Goal: Ask a question: Seek information or help from site administrators or community

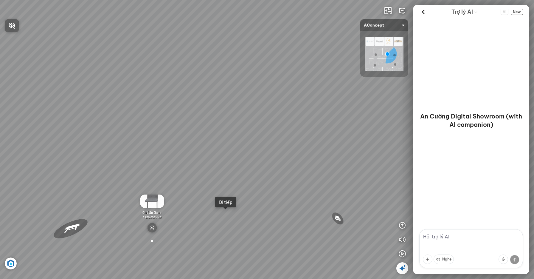
drag, startPoint x: 316, startPoint y: 145, endPoint x: 224, endPoint y: 140, distance: 92.9
click at [229, 140] on div at bounding box center [267, 139] width 534 height 279
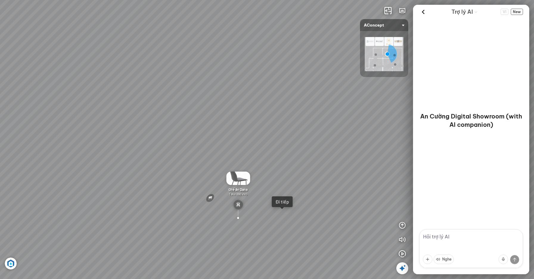
drag, startPoint x: 153, startPoint y: 134, endPoint x: 254, endPoint y: 150, distance: 102.6
click at [222, 140] on div "Sofa 3 chỗ Montgomery 22.500.000 VND Bàn làm việc [PERSON_NAME] 7.300.000 VND G…" at bounding box center [267, 139] width 534 height 279
drag, startPoint x: 182, startPoint y: 164, endPoint x: 335, endPoint y: 116, distance: 160.7
click at [335, 116] on div "Sofa 3 chỗ Montgomery 22.500.000 VND Bàn làm việc [PERSON_NAME] 7.300.000 VND G…" at bounding box center [267, 139] width 534 height 279
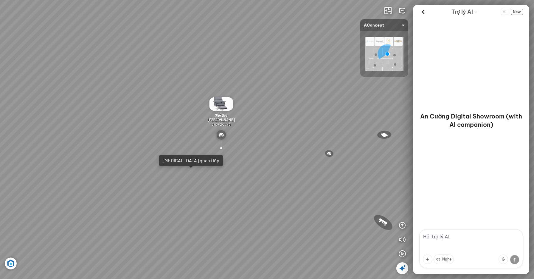
drag, startPoint x: 206, startPoint y: 138, endPoint x: 298, endPoint y: 126, distance: 92.8
click at [298, 126] on div "Sofa 3 chỗ Montgomery 22.500.000 VND Bàn làm việc [PERSON_NAME] 7.300.000 VND G…" at bounding box center [267, 139] width 534 height 279
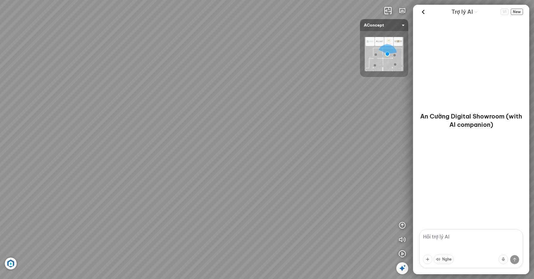
drag, startPoint x: 277, startPoint y: 134, endPoint x: 176, endPoint y: 132, distance: 101.1
click at [176, 132] on div "Sofa 3 chỗ Montgomery 22.500.000 VND Bàn làm việc [PERSON_NAME] 7.300.000 VND G…" at bounding box center [267, 139] width 534 height 279
drag, startPoint x: 312, startPoint y: 129, endPoint x: 202, endPoint y: 132, distance: 110.9
click at [202, 132] on div "Sofa 3 chỗ Montgomery 22.500.000 VND Bàn làm việc [PERSON_NAME] 7.300.000 VND G…" at bounding box center [267, 139] width 534 height 279
drag, startPoint x: 307, startPoint y: 123, endPoint x: 199, endPoint y: 128, distance: 107.7
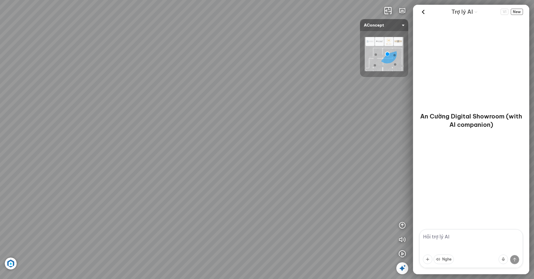
click at [199, 128] on div "Sofa 3 chỗ Montgomery 22.500.000 VND Bàn làm việc [PERSON_NAME] 7.300.000 VND G…" at bounding box center [267, 139] width 534 height 279
click at [461, 240] on textarea at bounding box center [471, 248] width 104 height 39
type textarea "chào bạn, mình đang cần tư vấn để làm mới căn bếp cũ"
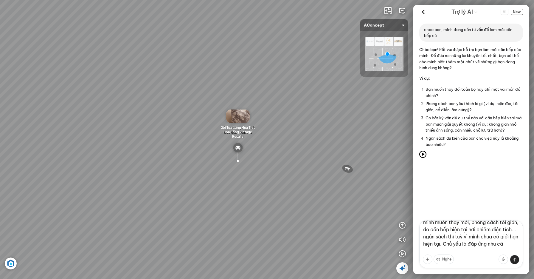
scroll to position [13, 0]
type textarea "mình muốn thay mới, phong cách tối giản, do căn bếp hiện tại hơi chiếm diện tíc…"
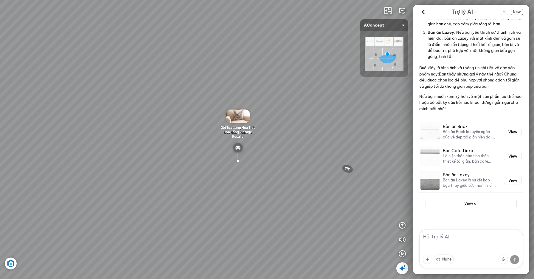
scroll to position [273, 0]
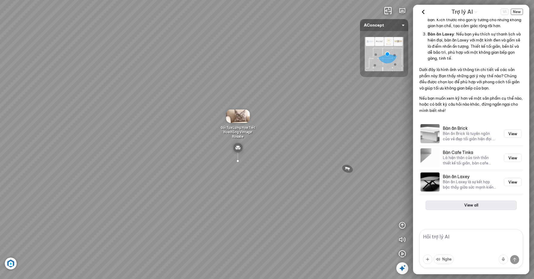
click at [468, 200] on button "View all" at bounding box center [471, 205] width 91 height 10
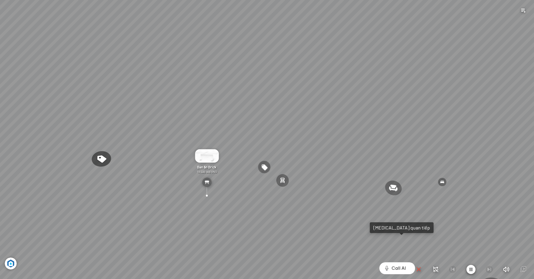
click at [519, 15] on button "button" at bounding box center [523, 11] width 12 height 12
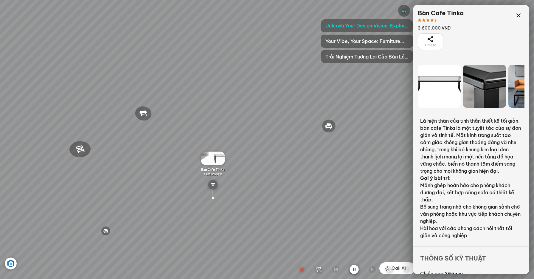
click at [518, 16] on div at bounding box center [267, 139] width 534 height 279
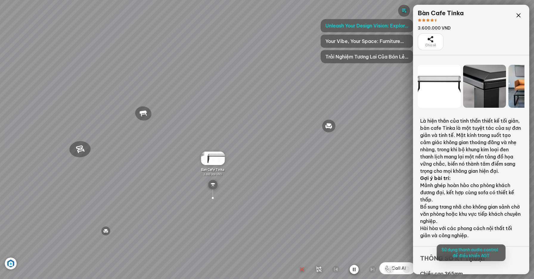
click at [518, 16] on div at bounding box center [267, 139] width 534 height 279
click at [519, 16] on div at bounding box center [267, 139] width 534 height 279
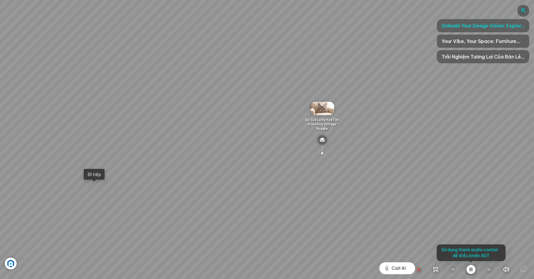
click at [398, 269] on div at bounding box center [267, 139] width 534 height 279
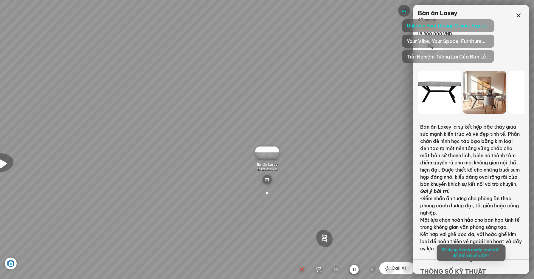
click at [398, 269] on div at bounding box center [354, 269] width 112 height 10
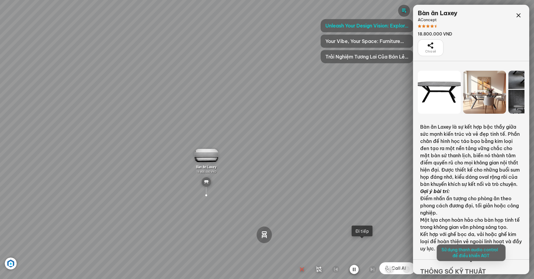
click at [398, 269] on div at bounding box center [354, 269] width 112 height 10
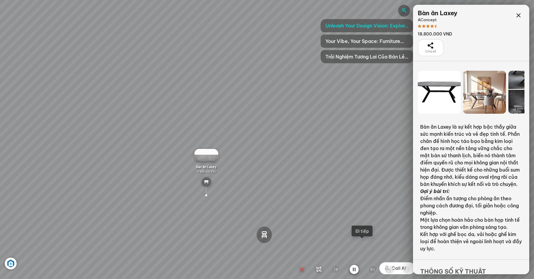
click at [520, 14] on div at bounding box center [267, 139] width 534 height 279
click at [518, 15] on div at bounding box center [267, 139] width 534 height 279
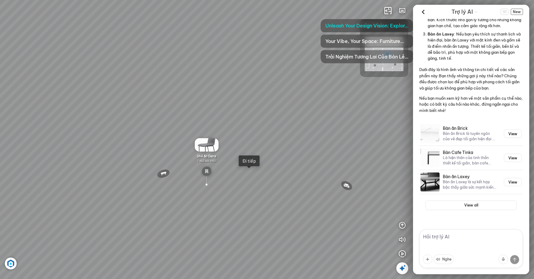
click at [456, 240] on textarea at bounding box center [471, 248] width 104 height 39
type textarea "mình đang muốn tư vấn về khu bếp trước"
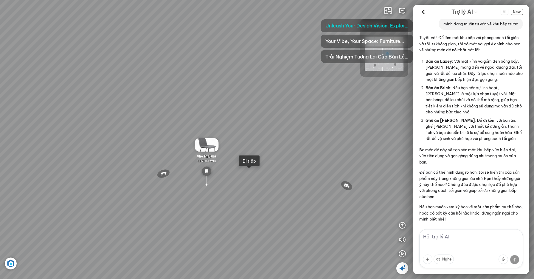
scroll to position [582, 0]
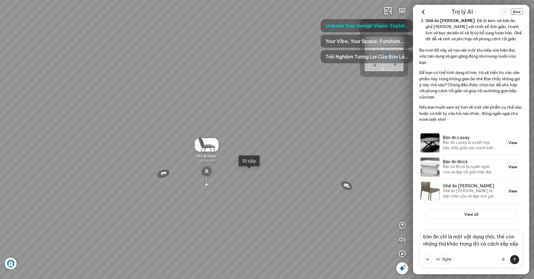
type textarea "bàn ăn chỉ là một vật dụng thôi, thé còn những thứ khác trong đó và cách sắp xếp"
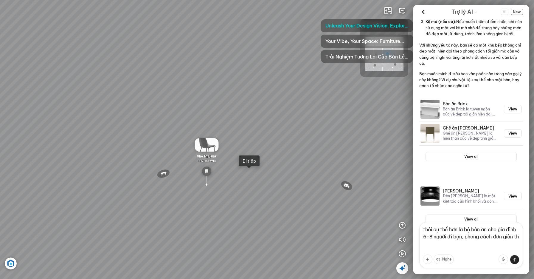
scroll to position [0, 0]
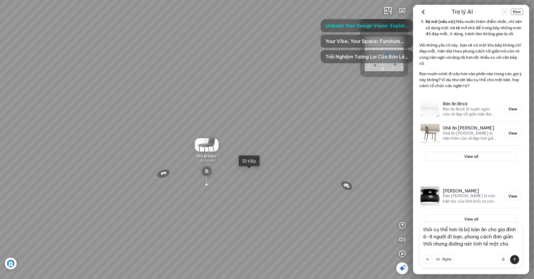
type textarea "thôi cụ thể hơn là bộ bàn ăn cho gia đình 6-8 người đi bạn, phong cách đơn giản…"
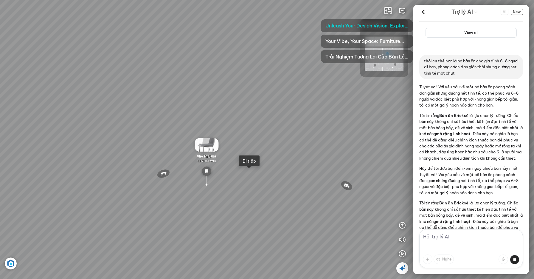
scroll to position [1723, 0]
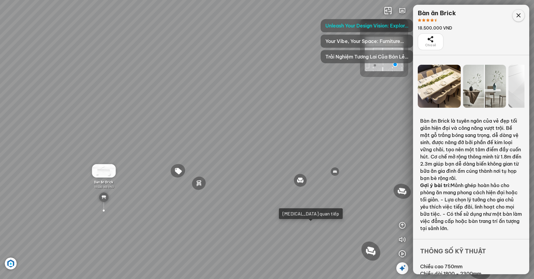
click at [518, 13] on icon at bounding box center [518, 15] width 7 height 7
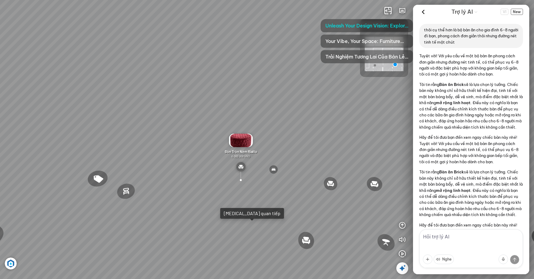
scroll to position [1723, 0]
click at [463, 239] on textarea at bounding box center [471, 248] width 104 height 39
type textarea "có cái noà khác không?"
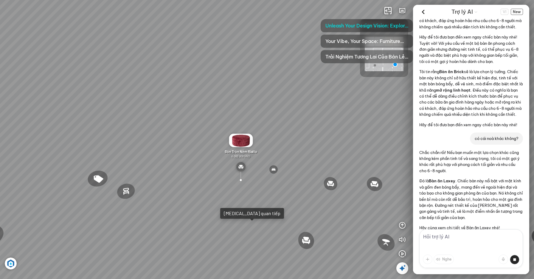
scroll to position [1833, 0]
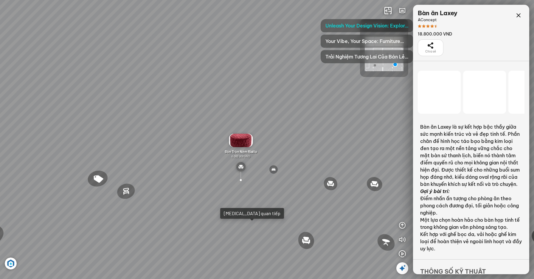
scroll to position [1874, 0]
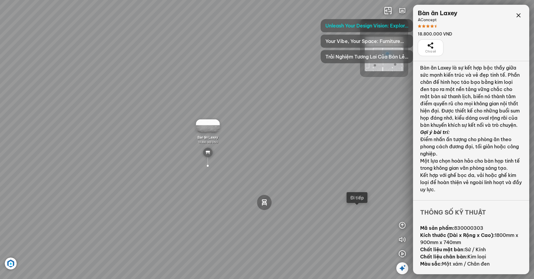
scroll to position [59, 0]
click at [516, 13] on icon at bounding box center [518, 15] width 7 height 7
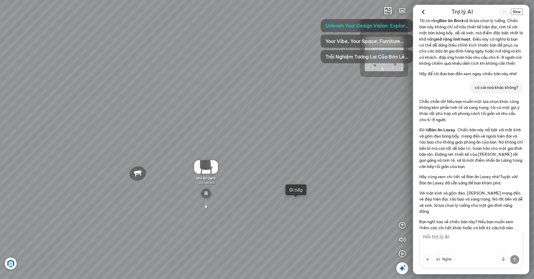
click at [457, 242] on textarea at bounding box center [471, 248] width 104 height 39
type textarea "mặt đá thì có cái nào? ghế da nhé"
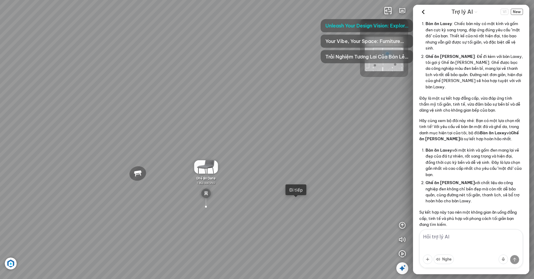
scroll to position [2245, 0]
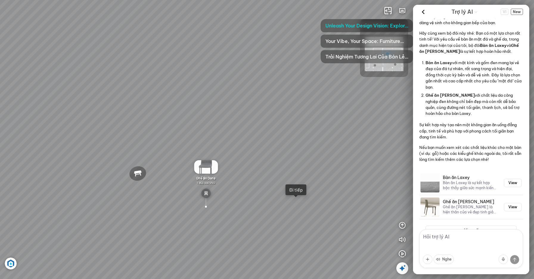
click at [441, 195] on div "Ghế ăn [PERSON_NAME] ăn [PERSON_NAME] là hiện thân của vẻ đẹp tinh giản và sang…" at bounding box center [471, 207] width 104 height 24
click at [461, 199] on h3 "Ghế ăn [PERSON_NAME]" at bounding box center [470, 201] width 54 height 5
click at [512, 203] on button "View" at bounding box center [513, 207] width 18 height 8
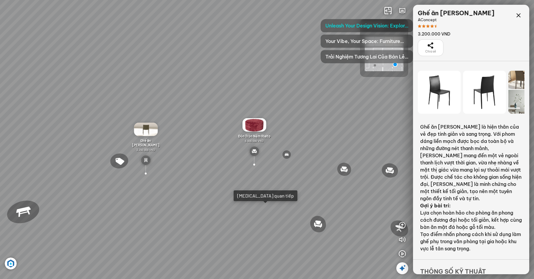
click at [145, 171] on div at bounding box center [145, 173] width 18 height 17
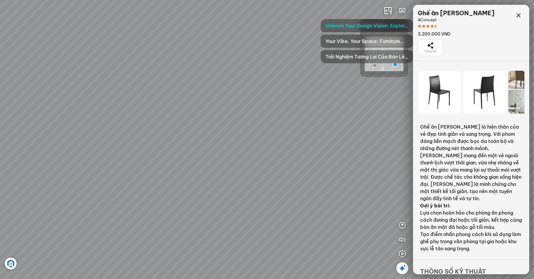
drag, startPoint x: 78, startPoint y: 203, endPoint x: 273, endPoint y: 162, distance: 200.2
click at [273, 162] on div "Ghế ăn Andrew 3.200.000 VND Ghế ăn Wilma 1.800.000 VND Sofa 3 chỗ [PERSON_NAME]…" at bounding box center [267, 139] width 534 height 279
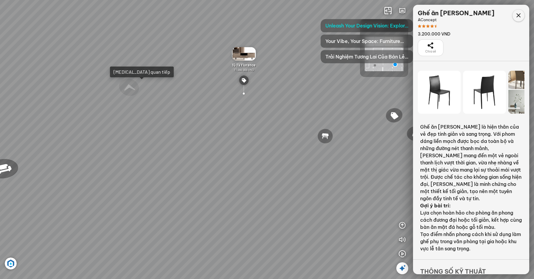
click at [518, 16] on icon at bounding box center [518, 15] width 7 height 7
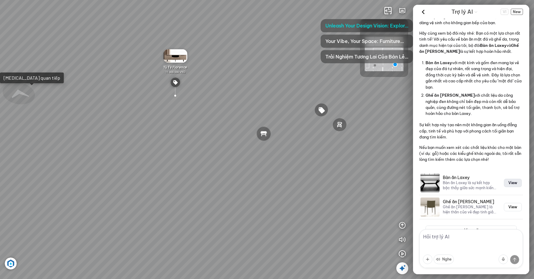
click at [511, 179] on button "View" at bounding box center [513, 183] width 18 height 8
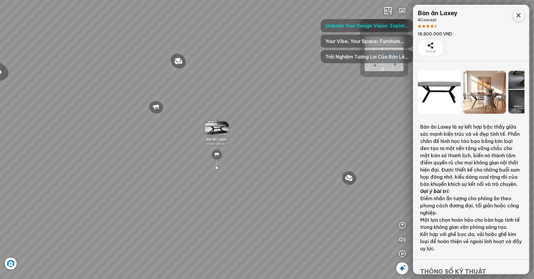
click at [516, 14] on icon at bounding box center [518, 15] width 7 height 7
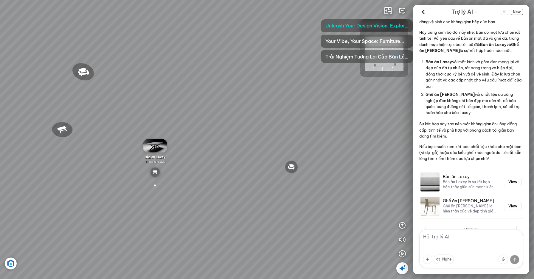
scroll to position [2245, 0]
click at [467, 239] on textarea at bounding box center [471, 248] width 104 height 39
click at [517, 12] on span "New" at bounding box center [517, 12] width 12 height 6
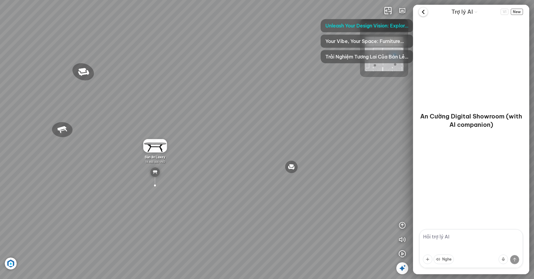
click at [425, 11] on icon at bounding box center [423, 11] width 9 height 9
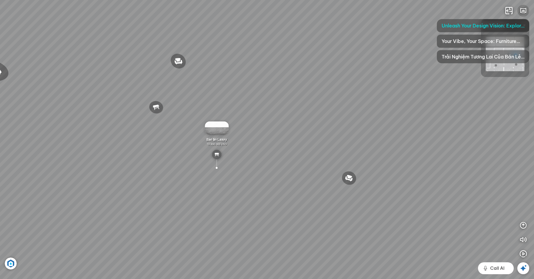
click at [526, 9] on icon "button" at bounding box center [523, 10] width 7 height 7
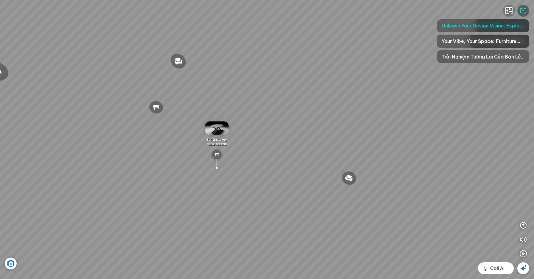
click at [508, 10] on icon "button" at bounding box center [509, 10] width 7 height 7
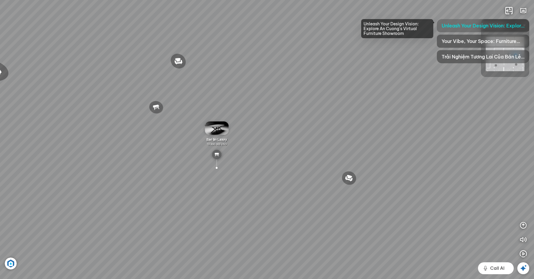
click at [495, 28] on span "Unleash Your Design Vision: Explore An Cuong's Virtual Furniture Showroom" at bounding box center [483, 25] width 83 height 7
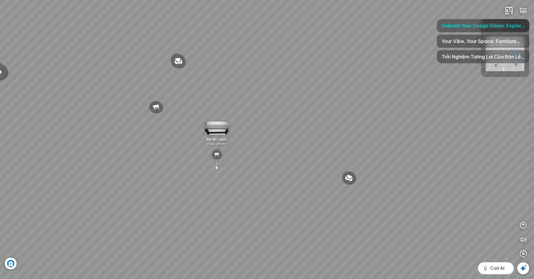
click at [523, 269] on icon at bounding box center [523, 267] width 7 height 7
